Goal: Ask a question

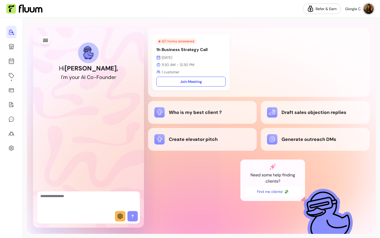
click at [79, 193] on textarea "Ask me anything..." at bounding box center [88, 201] width 96 height 16
type textarea "**********"
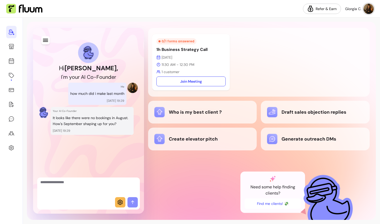
click at [46, 41] on icon "button" at bounding box center [45, 40] width 6 height 6
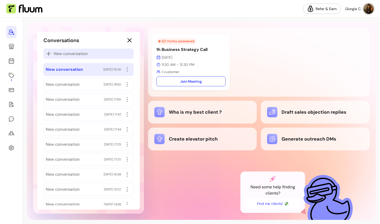
click at [61, 55] on span "New conversation" at bounding box center [71, 54] width 34 height 6
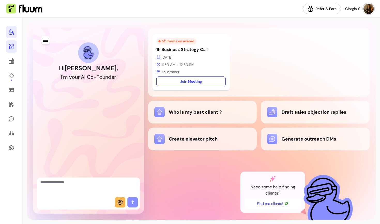
click at [12, 47] on icon at bounding box center [11, 46] width 6 height 6
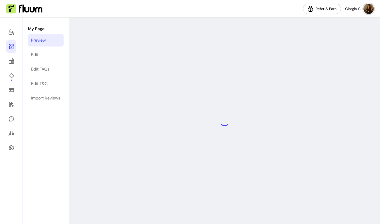
click at [41, 42] on div "Preview" at bounding box center [38, 40] width 15 height 6
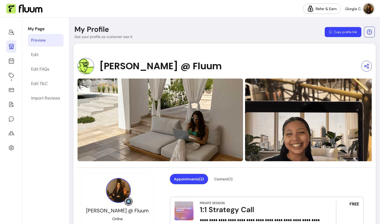
click at [355, 32] on button "Copy profile link" at bounding box center [343, 32] width 37 height 10
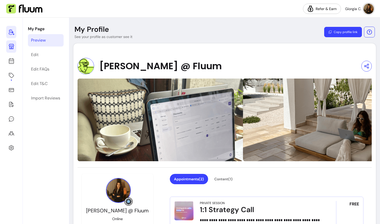
click at [11, 32] on icon at bounding box center [11, 32] width 6 height 6
